Goal: Information Seeking & Learning: Learn about a topic

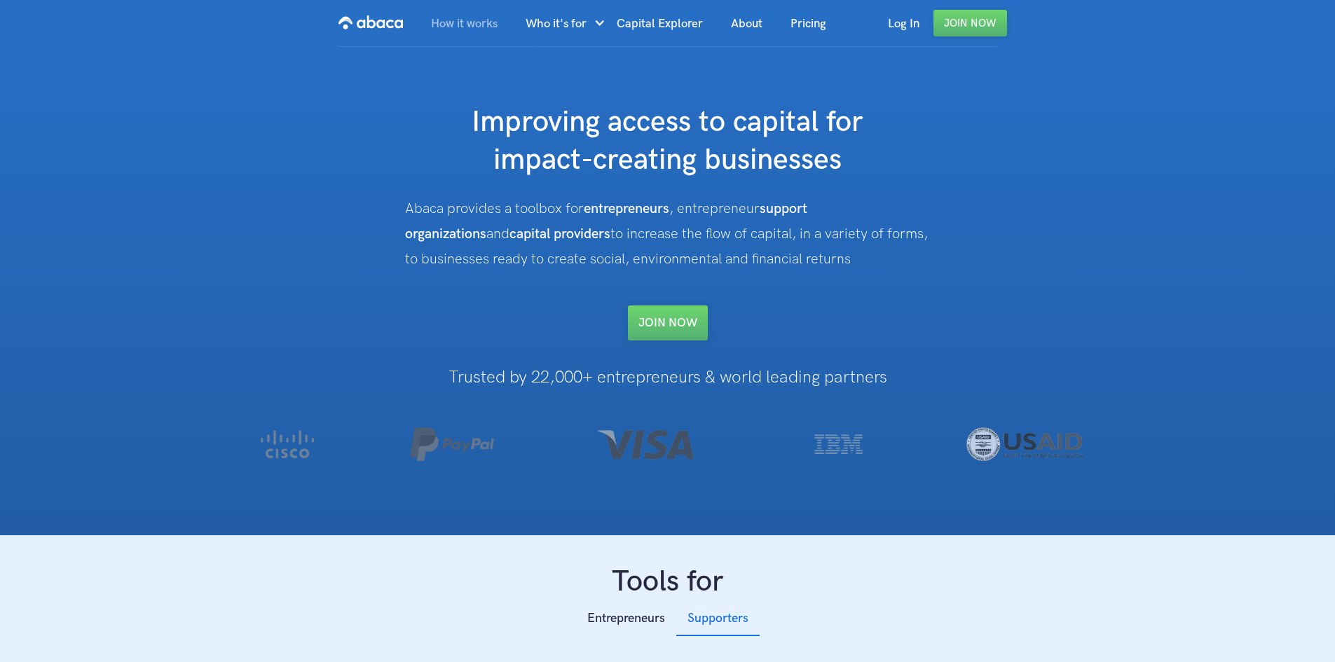
click at [478, 14] on link "How it works" at bounding box center [464, 24] width 95 height 48
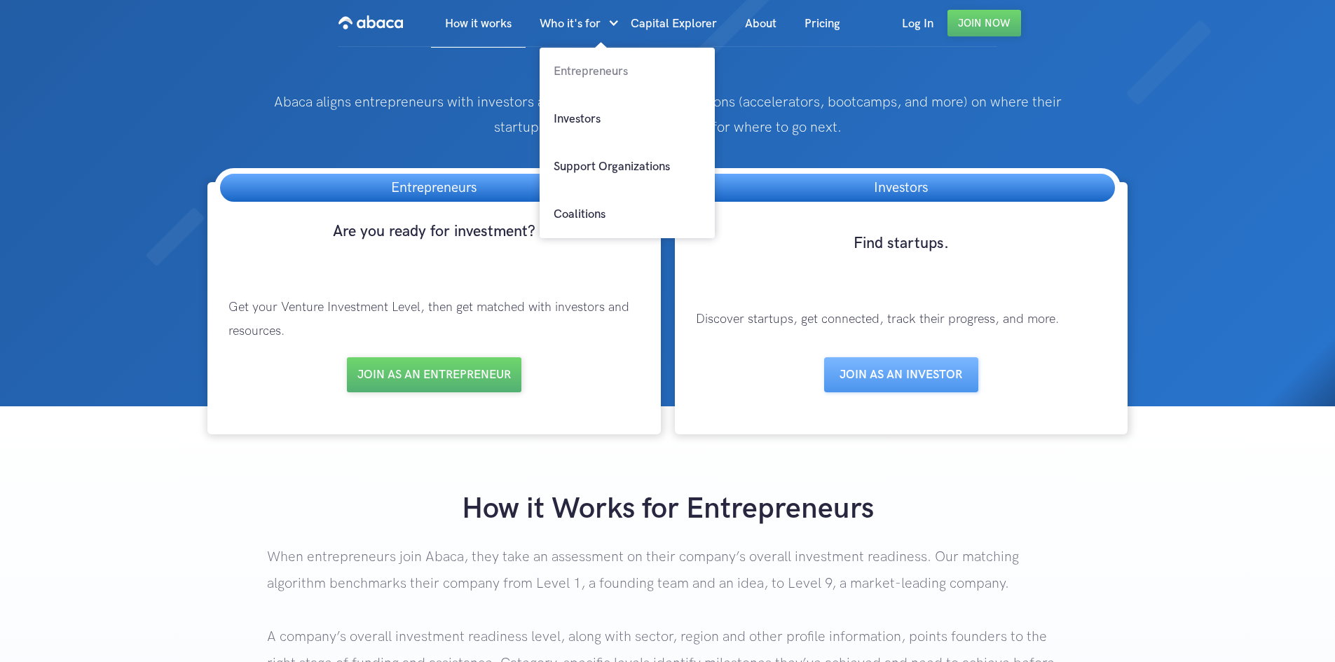
click at [570, 71] on link "Entrepreneurs" at bounding box center [626, 72] width 175 height 48
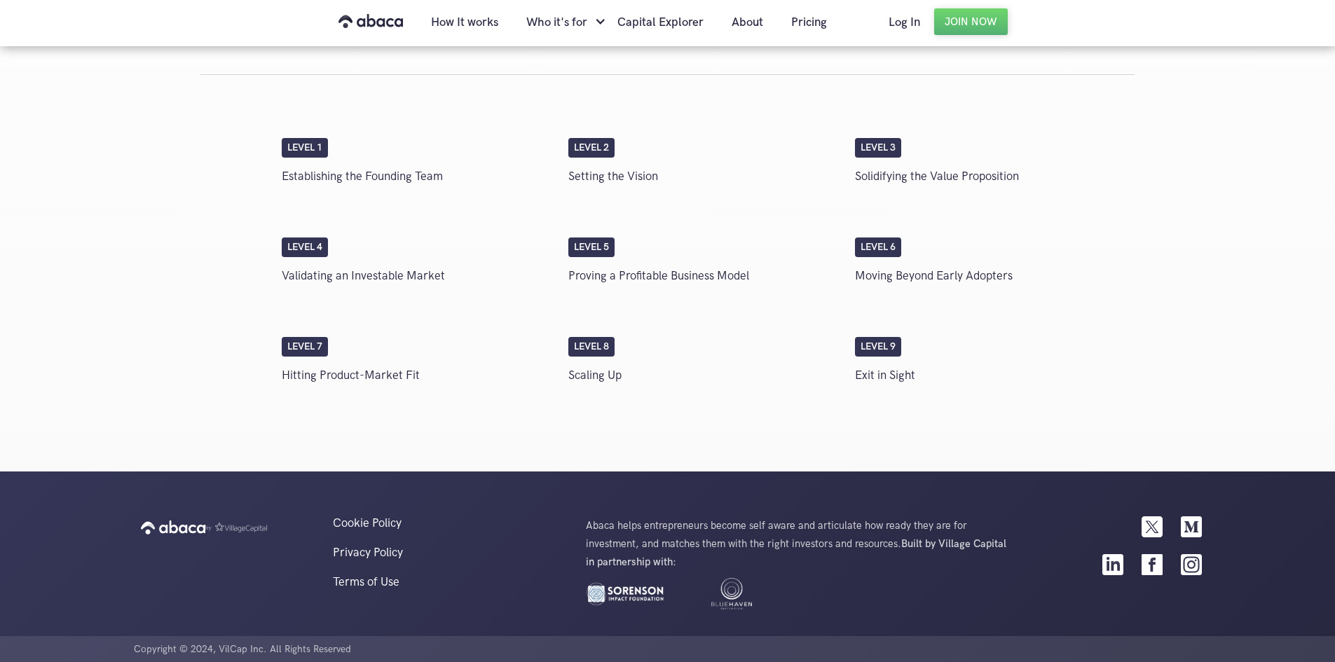
scroll to position [2385, 0]
click at [811, 22] on link "Pricing" at bounding box center [809, 23] width 64 height 48
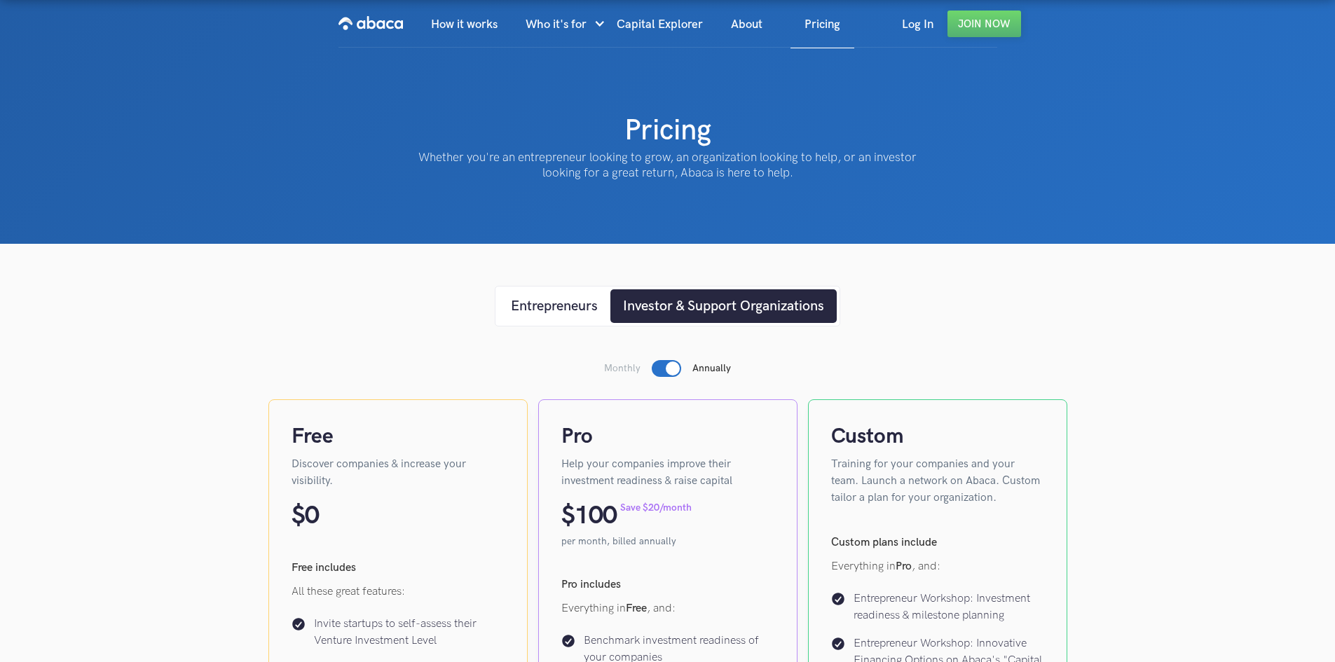
click at [376, 23] on img "home" at bounding box center [370, 23] width 64 height 22
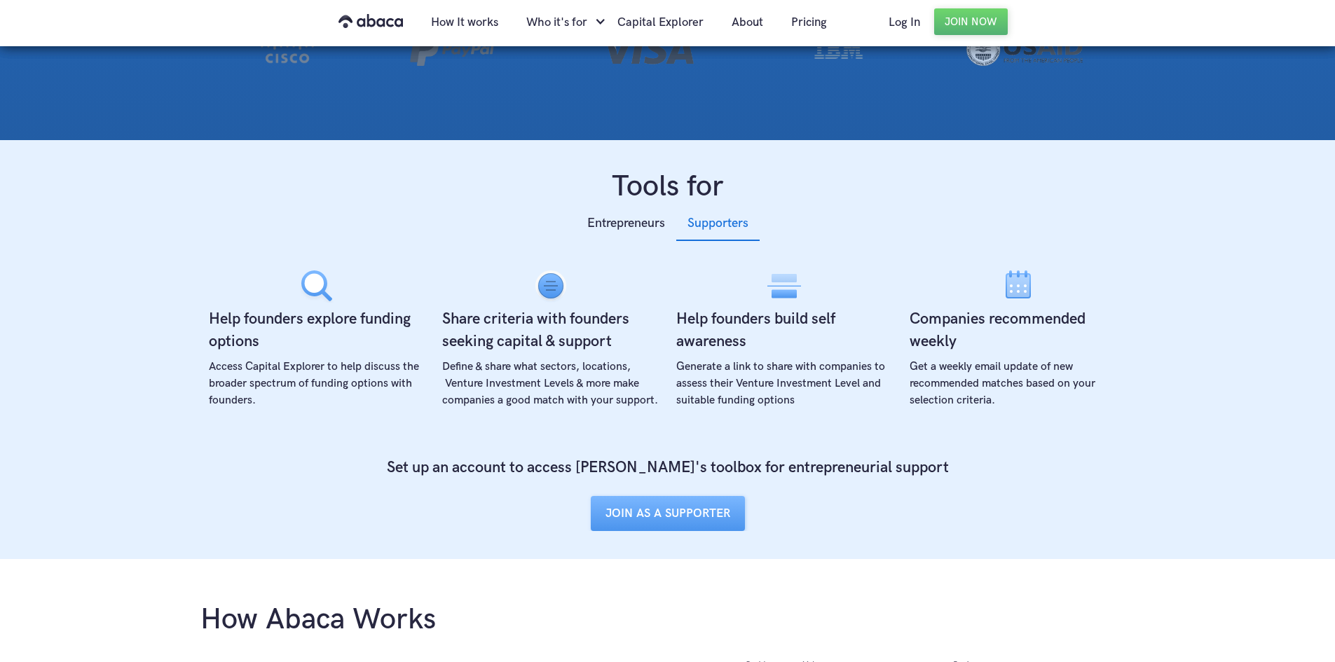
scroll to position [396, 0]
click at [591, 238] on link "Entrepreneurs" at bounding box center [626, 226] width 100 height 28
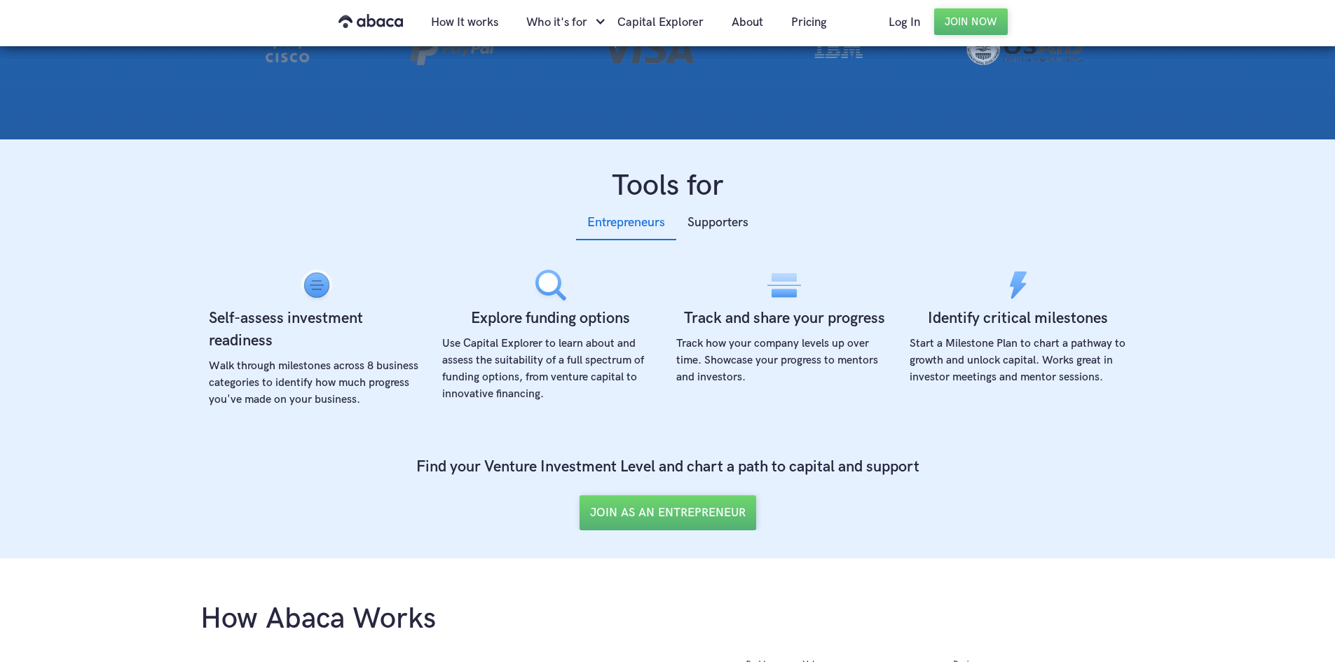
click at [383, 25] on img "home" at bounding box center [370, 21] width 64 height 22
